Goal: Check status: Check status

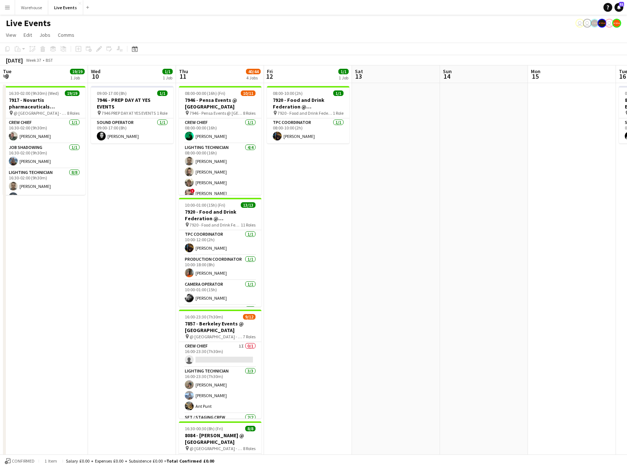
scroll to position [0, 344]
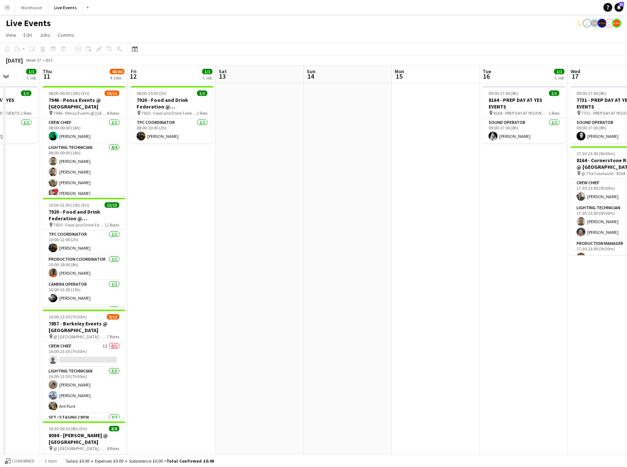
drag, startPoint x: 231, startPoint y: 226, endPoint x: 439, endPoint y: 230, distance: 208.0
click at [439, 230] on app-calendar-viewport "Mon 8 1/1 1 Job Tue 9 19/19 1 Job Wed 10 1/1 1 Job Thu 11 40/44 4 Jobs Fri 12 1…" at bounding box center [313, 306] width 627 height 480
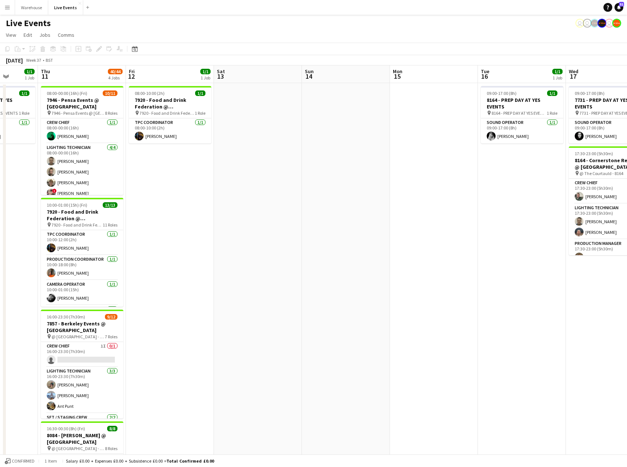
scroll to position [0, 219]
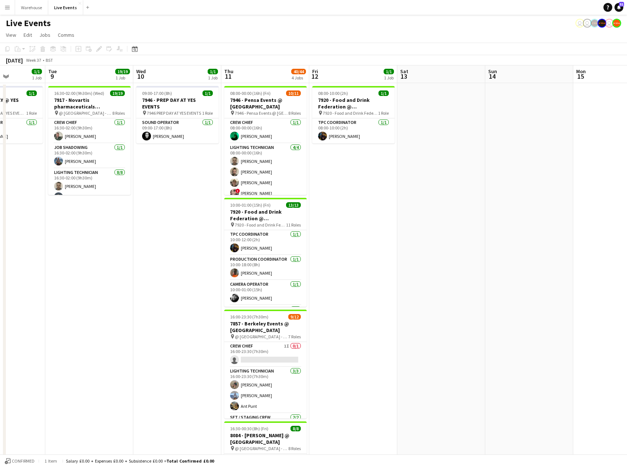
drag, startPoint x: 289, startPoint y: 232, endPoint x: 470, endPoint y: 227, distance: 181.5
click at [470, 227] on app-calendar-viewport "Sat 6 37/44 3 Jobs Sun 7 Mon 8 1/1 1 Job Tue 9 19/19 1 Job Wed 10 1/1 1 Job Thu…" at bounding box center [313, 306] width 627 height 480
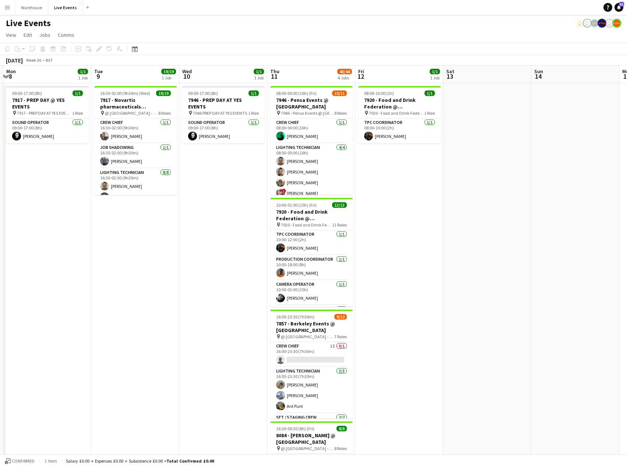
scroll to position [0, 172]
drag, startPoint x: 379, startPoint y: 243, endPoint x: 426, endPoint y: 243, distance: 46.4
click at [426, 243] on app-calendar-viewport "Sat 6 37/44 3 Jobs Sun 7 Mon 8 1/1 1 Job Tue 9 19/19 1 Job Wed 10 1/1 1 Job Thu…" at bounding box center [313, 306] width 627 height 480
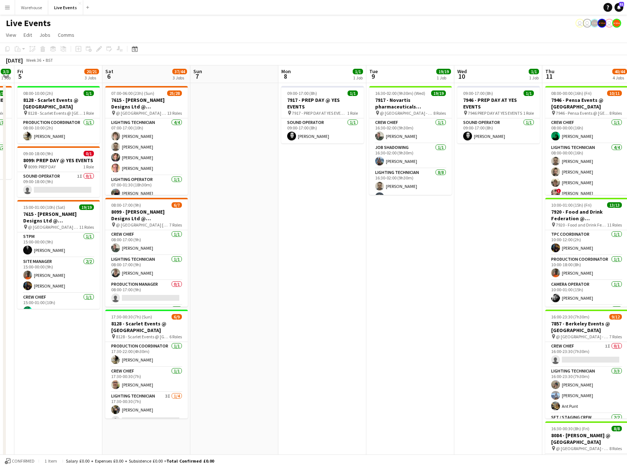
drag, startPoint x: 227, startPoint y: 234, endPoint x: 547, endPoint y: 231, distance: 319.5
click at [556, 233] on app-calendar-viewport "Tue 2 Wed 3 Thu 4 3/3 1 Job Fri 5 20/21 3 Jobs Sat 6 37/44 3 Jobs Sun 7 Mon 8 1…" at bounding box center [313, 306] width 627 height 480
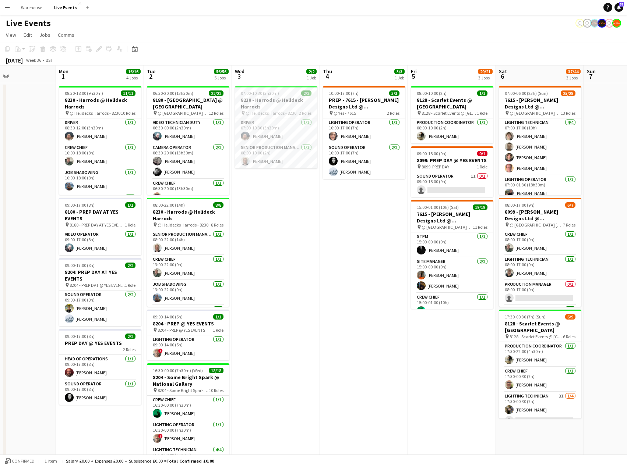
scroll to position [0, 193]
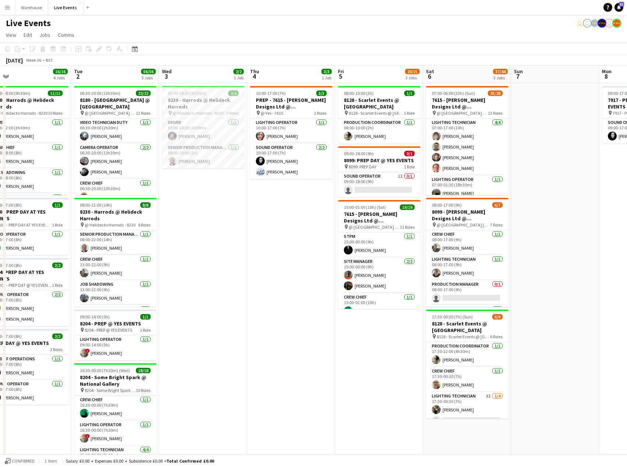
drag, startPoint x: 345, startPoint y: 253, endPoint x: 611, endPoint y: 249, distance: 266.5
click at [611, 249] on app-calendar-viewport "Sat 30 Sun 31 Mon 1 16/16 4 Jobs Tue 2 56/56 5 Jobs Wed 3 2/2 1 Job Thu 4 3/3 1…" at bounding box center [313, 336] width 627 height 541
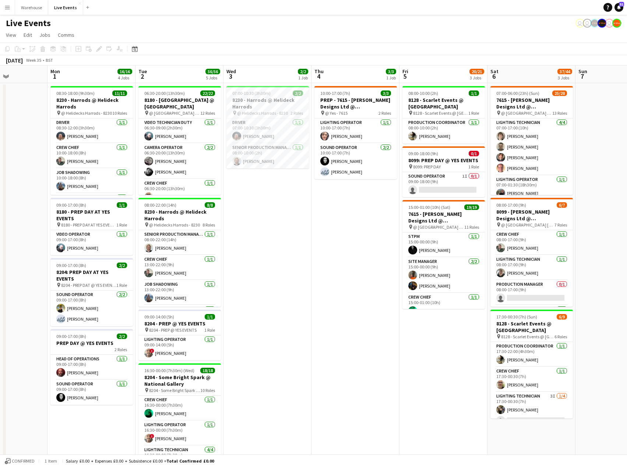
scroll to position [0, 316]
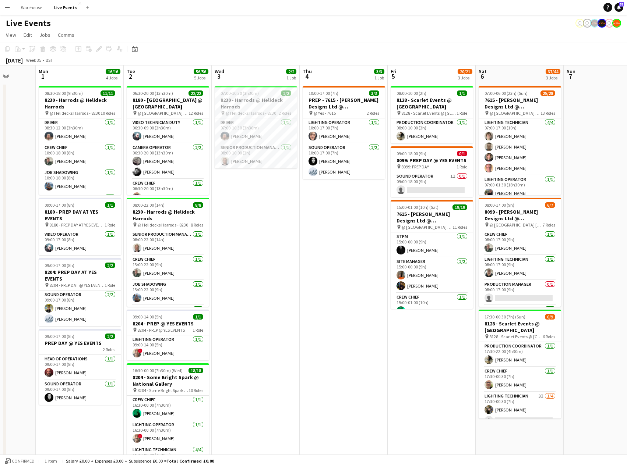
drag, startPoint x: 250, startPoint y: 271, endPoint x: 303, endPoint y: 272, distance: 52.6
click at [303, 272] on app-calendar-viewport "Thu 28 10/10 1 Job Fri 29 6/6 1 Job Sat 30 Sun 31 Mon 1 16/16 4 Jobs Tue 2 56/5…" at bounding box center [313, 336] width 627 height 541
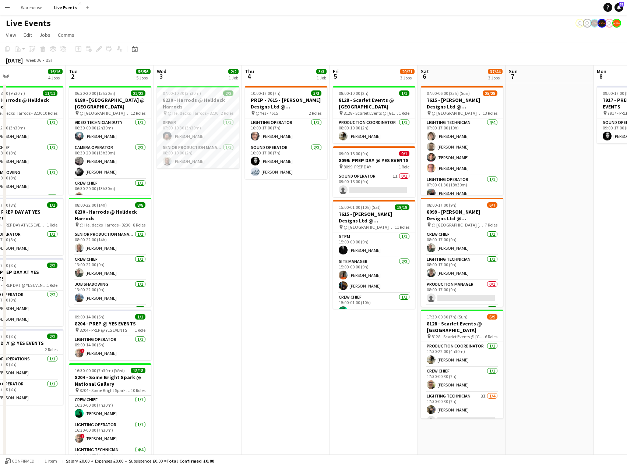
scroll to position [0, 206]
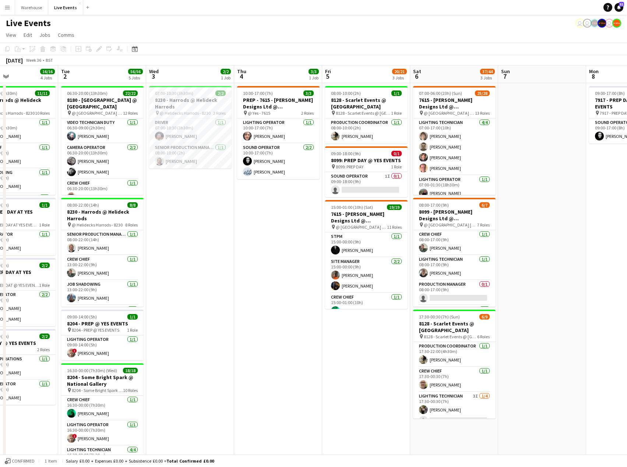
drag, startPoint x: 326, startPoint y: 262, endPoint x: 261, endPoint y: 270, distance: 66.0
click at [261, 270] on app-calendar-viewport "Sat 30 Sun 31 Mon 1 16/16 4 Jobs Tue 2 56/56 5 Jobs Wed 3 2/2 1 Job Thu 4 3/3 1…" at bounding box center [313, 336] width 627 height 541
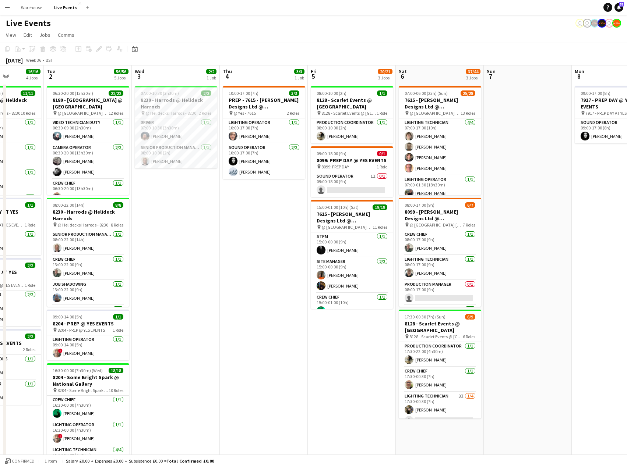
scroll to position [0, 236]
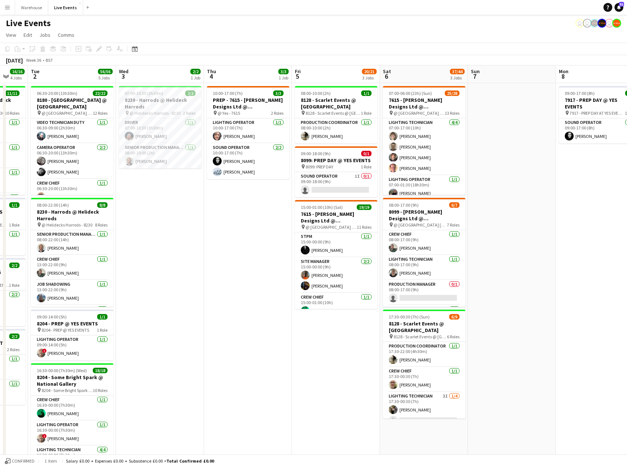
drag, startPoint x: 538, startPoint y: 211, endPoint x: 508, endPoint y: 215, distance: 30.4
click at [508, 215] on app-calendar-viewport "Sat 30 Sun 31 Mon 1 16/16 4 Jobs Tue 2 56/56 5 Jobs Wed 3 2/2 1 Job Thu 4 3/3 1…" at bounding box center [313, 336] width 627 height 541
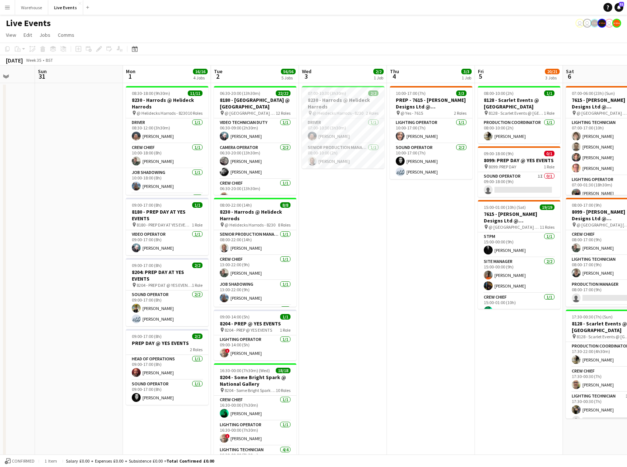
scroll to position [0, 227]
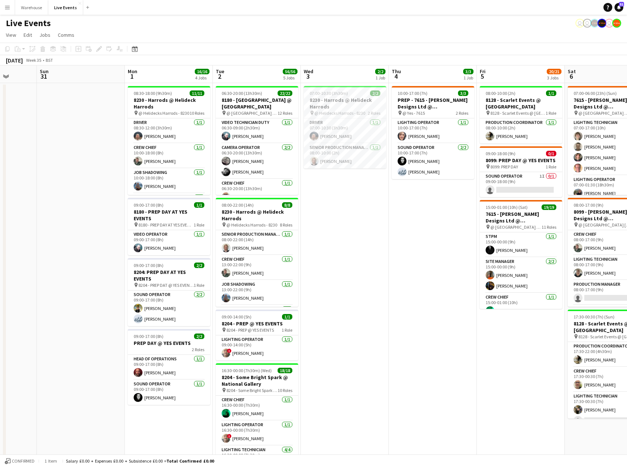
drag, startPoint x: 196, startPoint y: 316, endPoint x: 367, endPoint y: 305, distance: 171.5
click at [367, 305] on app-calendar-viewport "Thu 28 10/10 1 Job Fri 29 6/6 1 Job Sat 30 Sun 31 Mon 1 16/16 4 Jobs Tue 2 56/5…" at bounding box center [313, 336] width 627 height 541
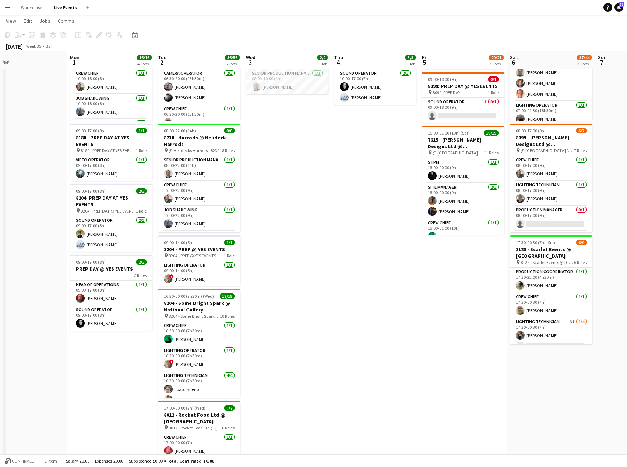
scroll to position [0, 311]
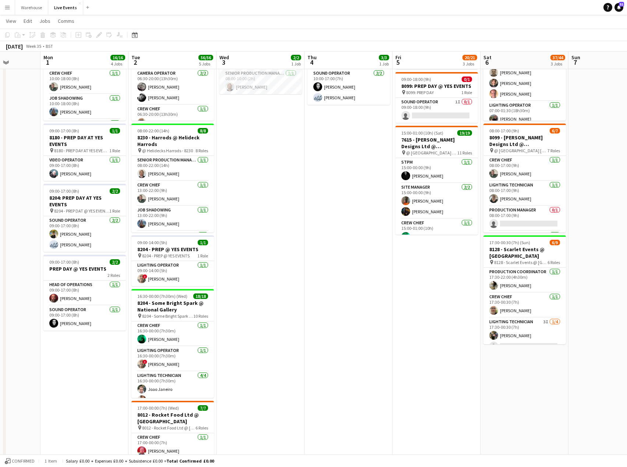
drag, startPoint x: 513, startPoint y: 303, endPoint x: 429, endPoint y: 310, distance: 84.6
click at [429, 310] on app-calendar-viewport "Thu 28 10/10 1 Job Fri 29 6/6 1 Job Sat 30 Sun 31 Mon 1 16/16 4 Jobs Tue 2 56/5…" at bounding box center [313, 243] width 627 height 577
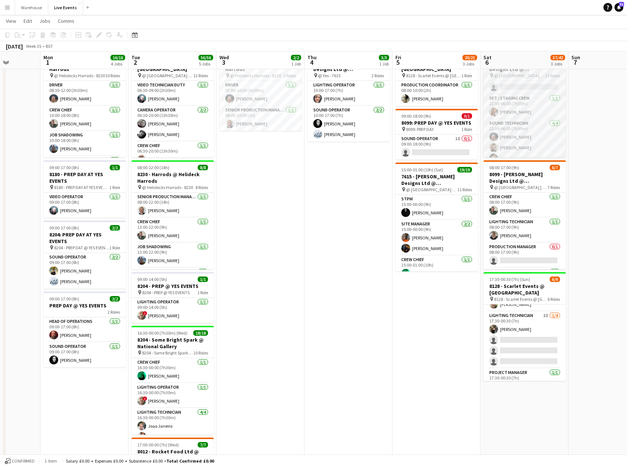
scroll to position [388, 0]
